Goal: Information Seeking & Learning: Understand process/instructions

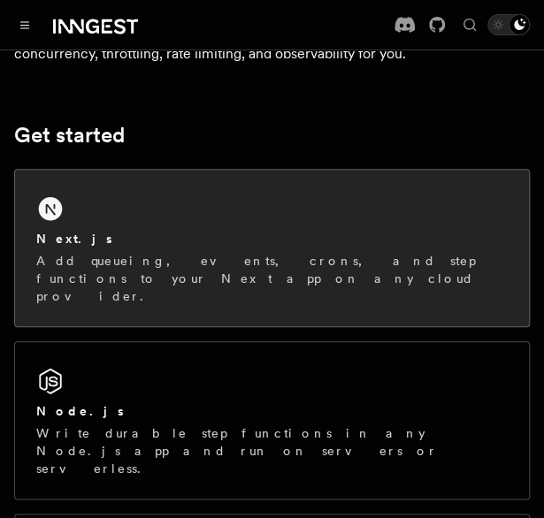
scroll to position [216, 0]
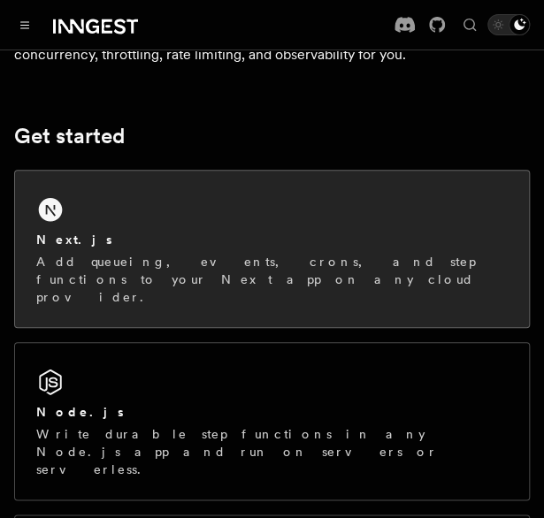
click at [50, 219] on icon at bounding box center [51, 210] width 24 height 24
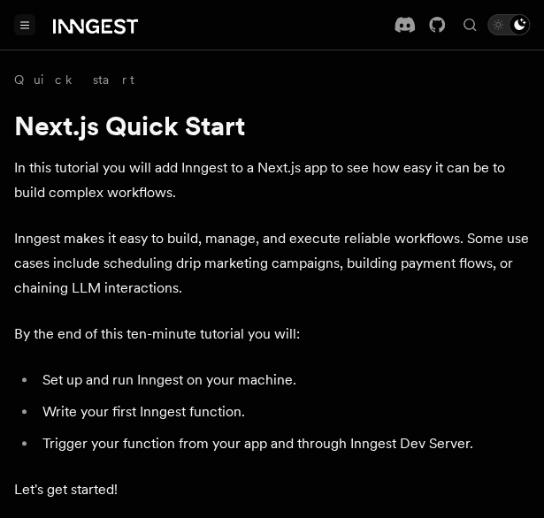
click at [19, 33] on button "Toggle navigation" at bounding box center [24, 24] width 21 height 21
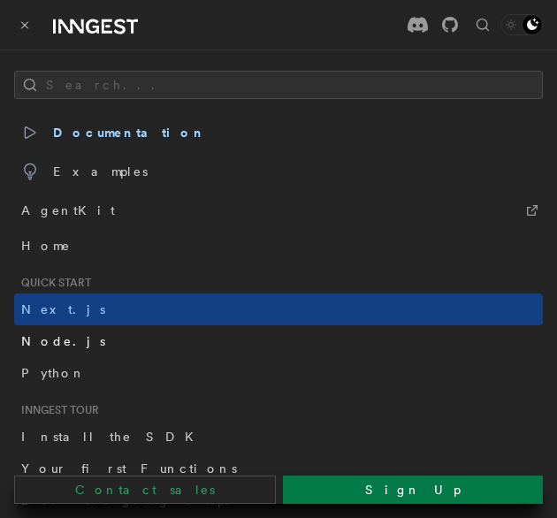
drag, startPoint x: 22, startPoint y: 26, endPoint x: 76, endPoint y: 341, distance: 319.5
click at [76, 0] on div "Documentation Examples AgentKit Contact sales Sign Up Search... Documentation E…" at bounding box center [278, 0] width 557 height 0
click at [87, 170] on span "Examples" at bounding box center [84, 171] width 127 height 25
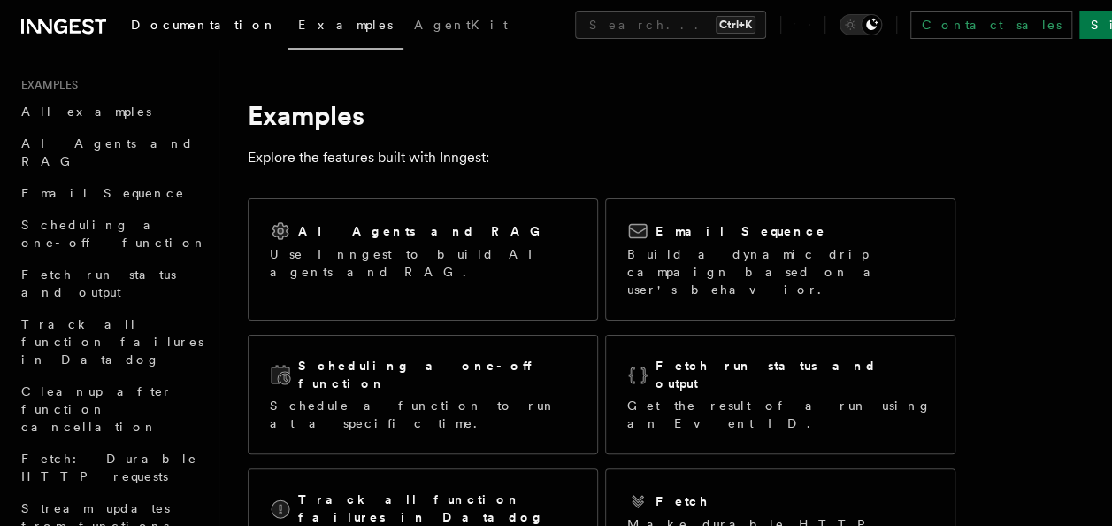
click at [171, 23] on span "Documentation" at bounding box center [204, 25] width 146 height 14
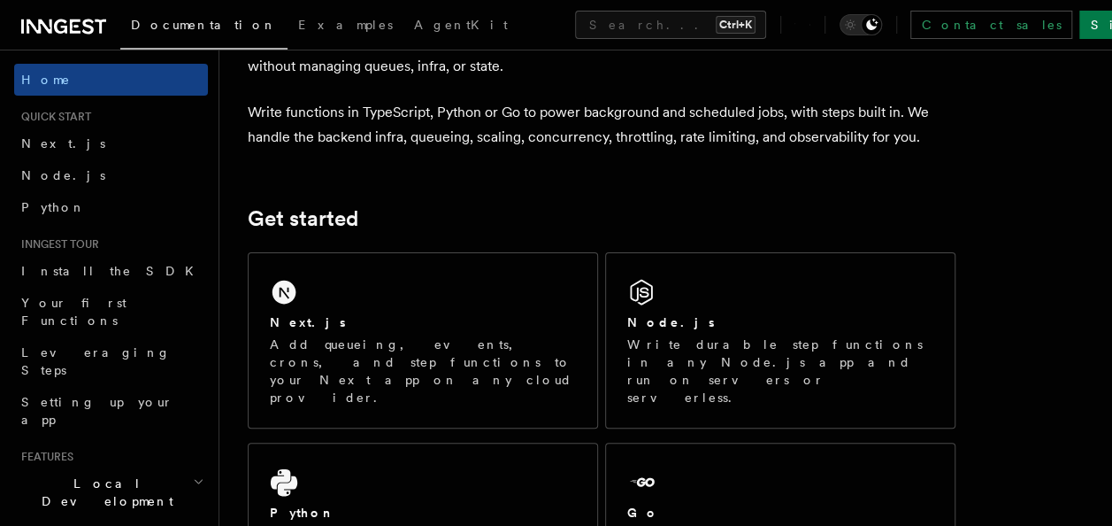
scroll to position [117, 0]
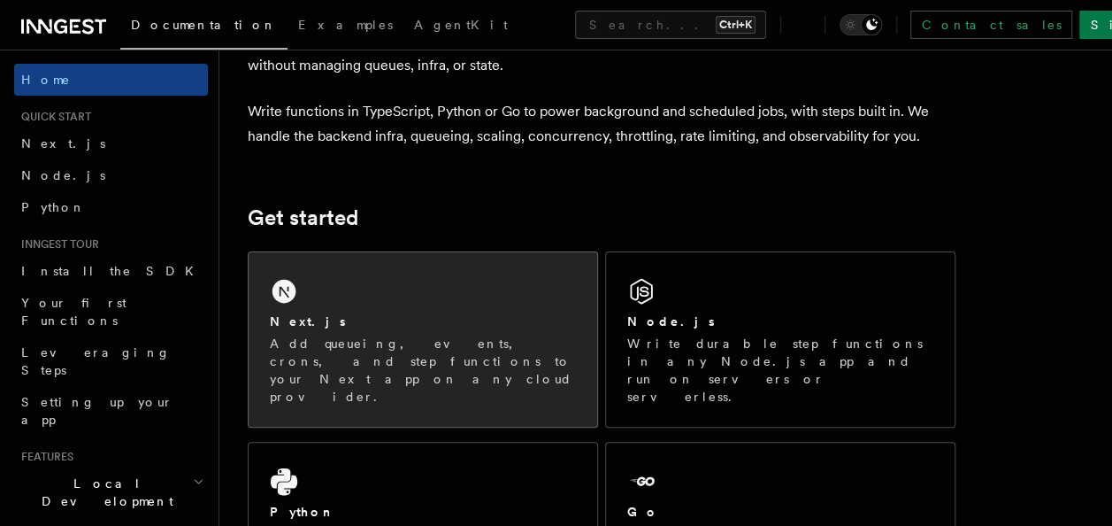
click at [350, 299] on div "Next.js Add queueing, events, crons, and step functions to your Next app on any…" at bounding box center [423, 339] width 349 height 174
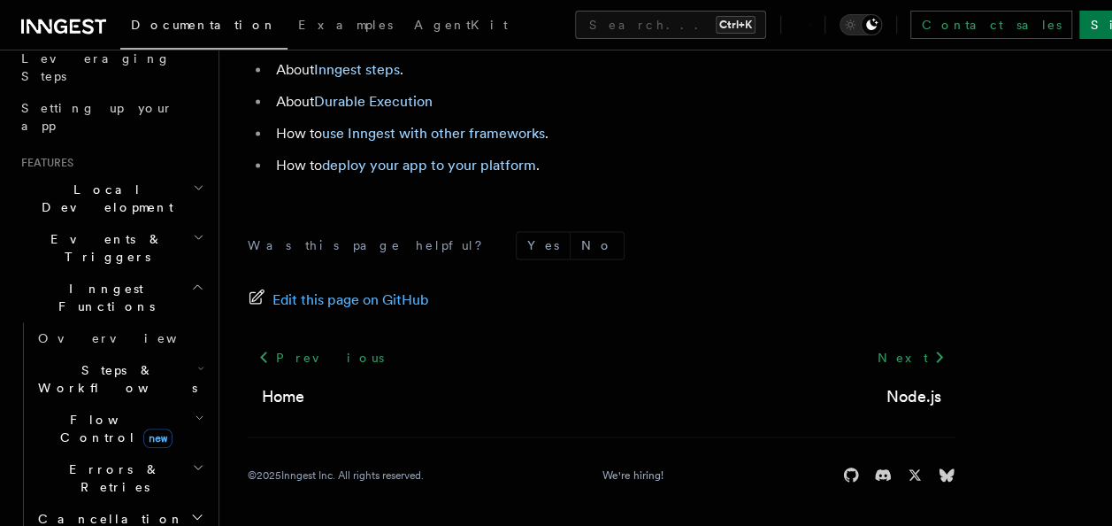
scroll to position [270, 0]
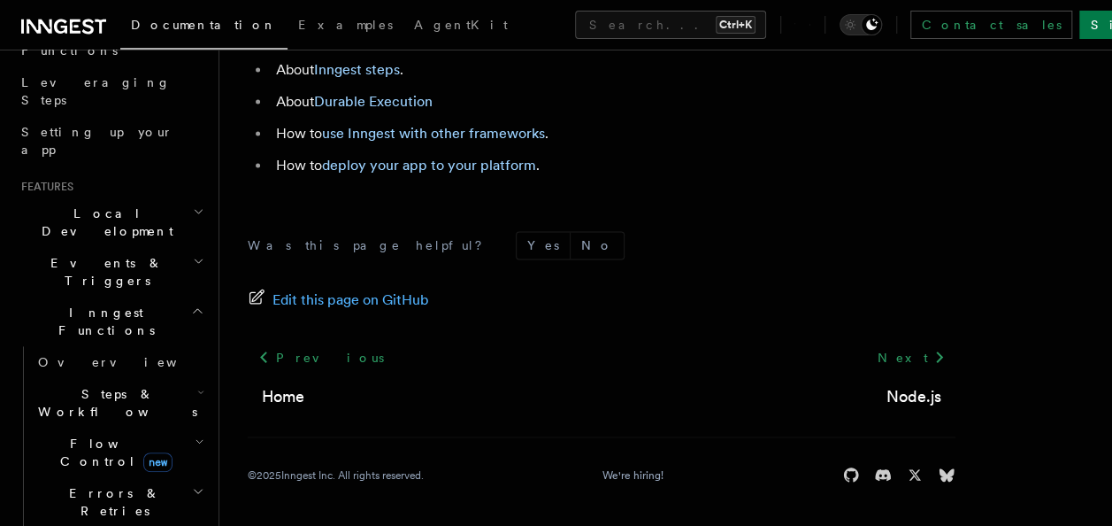
click at [111, 385] on span "Steps & Workflows" at bounding box center [114, 402] width 166 height 35
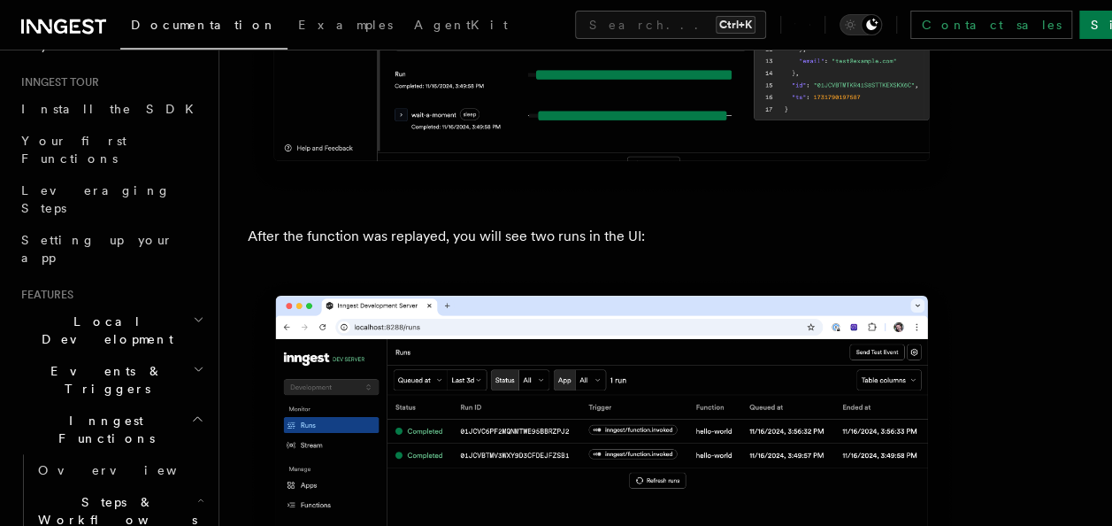
scroll to position [0, 0]
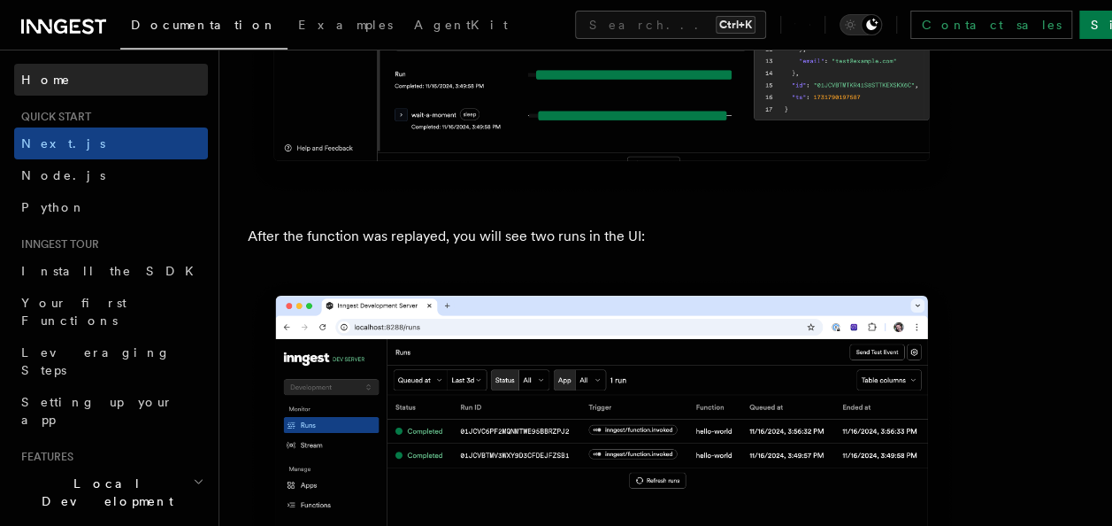
click at [56, 76] on link "Home" at bounding box center [111, 80] width 194 height 32
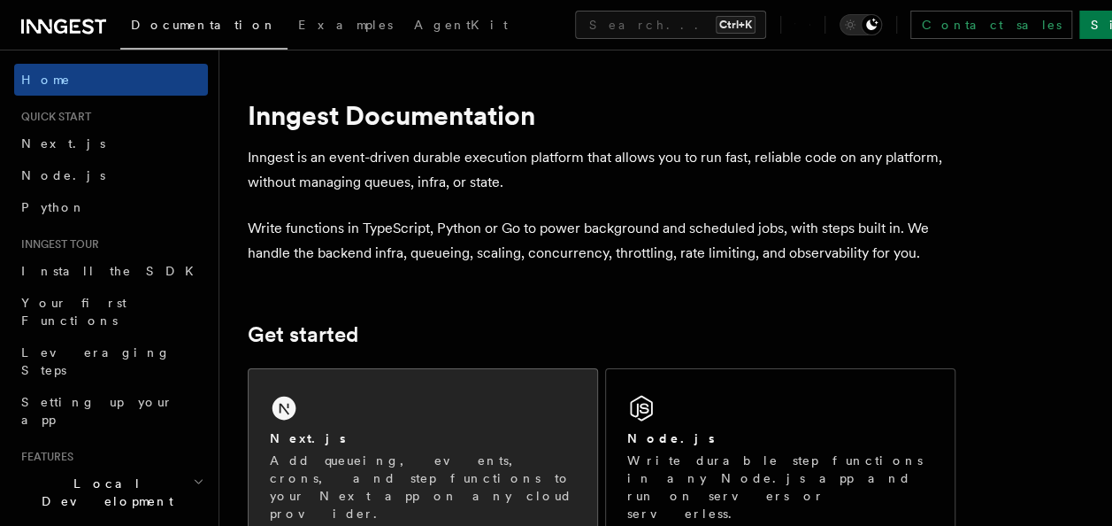
click at [311, 469] on p "Add queueing, events, crons, and step functions to your Next app on any cloud p…" at bounding box center [423, 486] width 306 height 71
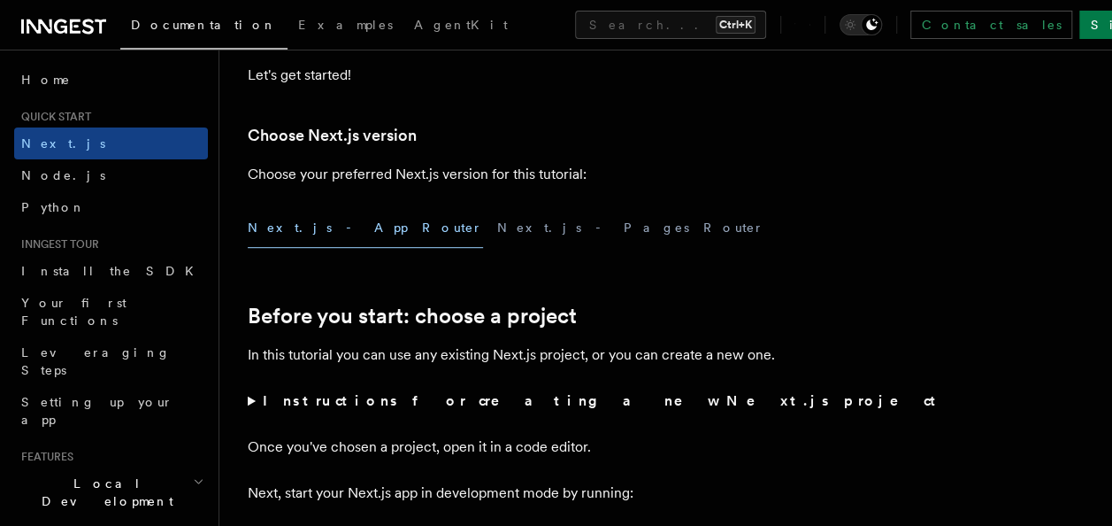
scroll to position [373, 0]
click at [324, 230] on button "Next.js - App Router" at bounding box center [365, 227] width 235 height 40
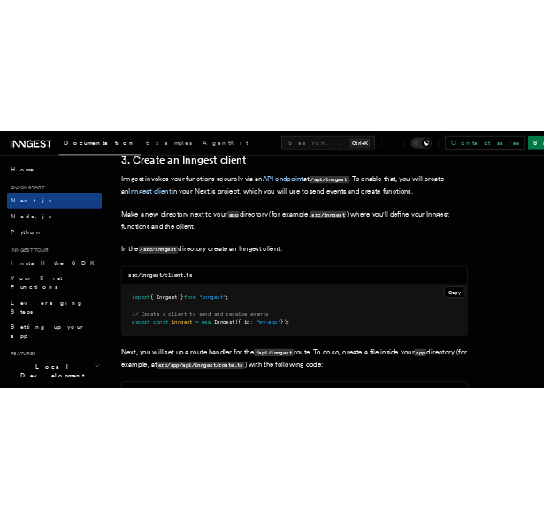
scroll to position [2114, 0]
